Goal: Navigation & Orientation: Go to known website

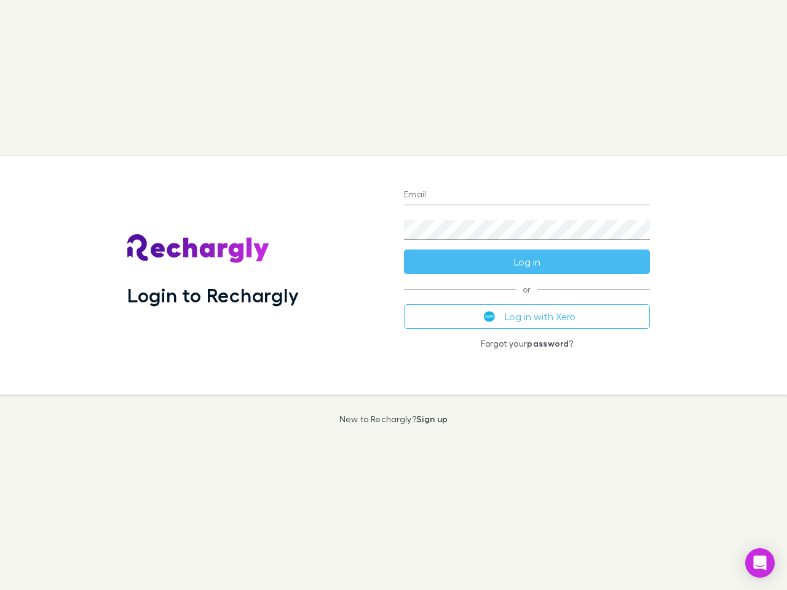
click at [393, 295] on div "Login to Rechargly" at bounding box center [255, 275] width 277 height 238
click at [527, 195] on input "Email" at bounding box center [527, 196] width 246 height 20
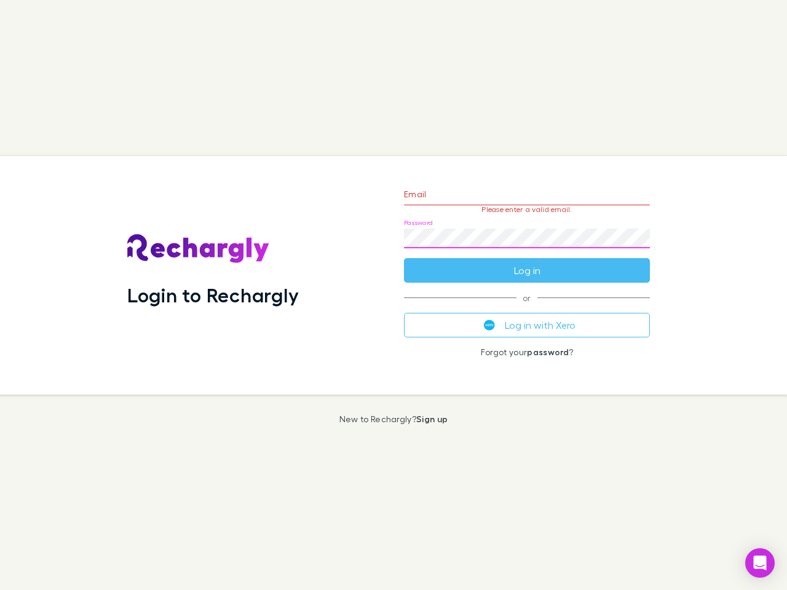
click at [527, 262] on form "Email Please enter a valid email. Password Log in" at bounding box center [527, 229] width 246 height 107
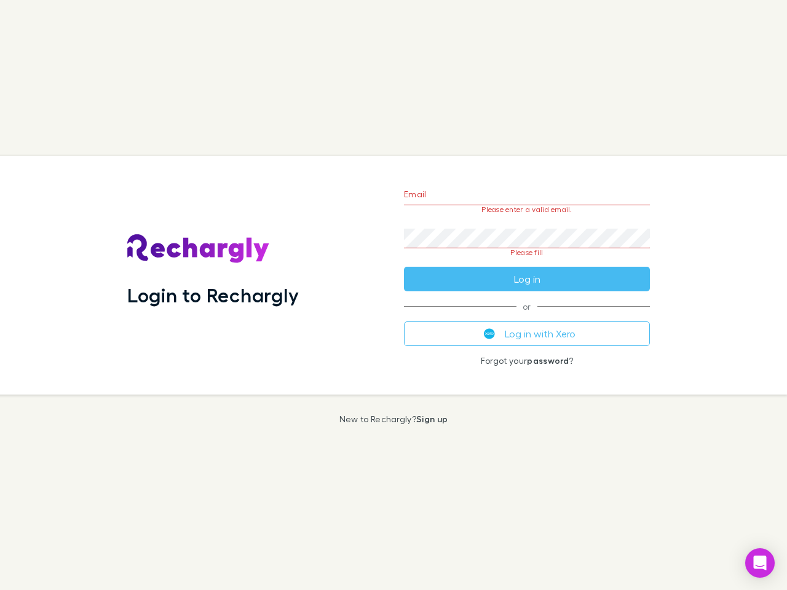
click at [527, 316] on div "Email Please enter a valid email. Password Please fill Log in or Log in with Xe…" at bounding box center [526, 275] width 265 height 238
click at [760, 563] on icon "Open Intercom Messenger" at bounding box center [759, 562] width 13 height 15
